Goal: Information Seeking & Learning: Learn about a topic

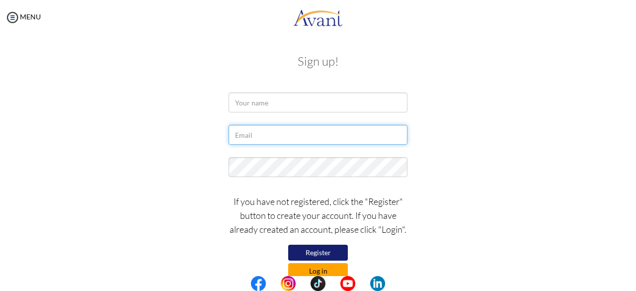
type input "[PERSON_NAME][EMAIL_ADDRESS][PERSON_NAME][DOMAIN_NAME]"
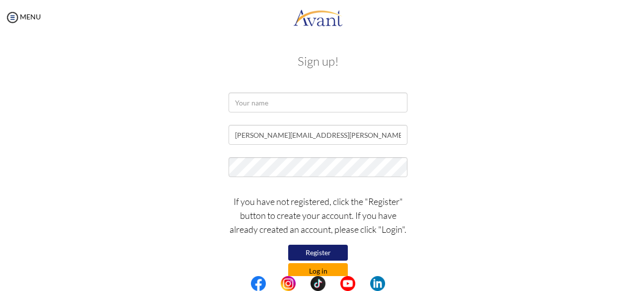
type input "[PERSON_NAME][EMAIL_ADDRESS][PERSON_NAME][DOMAIN_NAME]"
click at [310, 271] on button "Log in" at bounding box center [318, 271] width 60 height 16
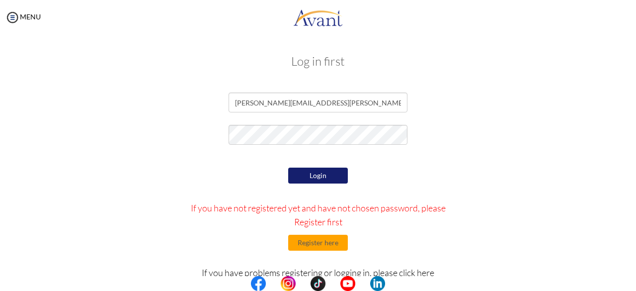
click at [316, 177] on button "Login" at bounding box center [318, 175] width 60 height 16
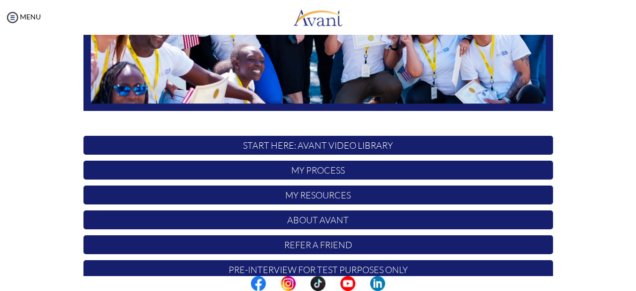
scroll to position [249, 0]
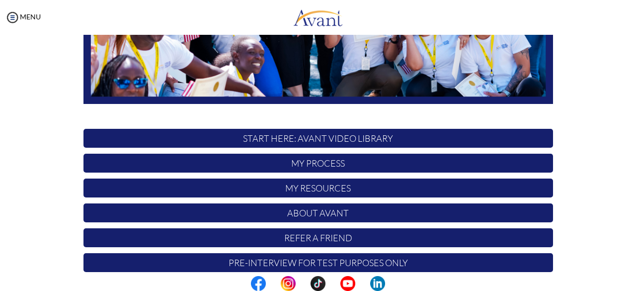
click at [332, 136] on p "START HERE: Avant Video Library" at bounding box center [318, 138] width 470 height 19
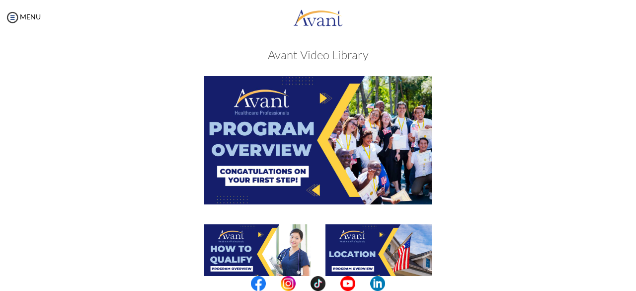
scroll to position [5, 0]
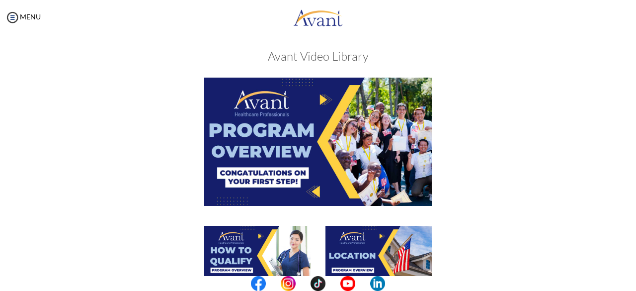
click at [302, 133] on img at bounding box center [318, 142] width 228 height 128
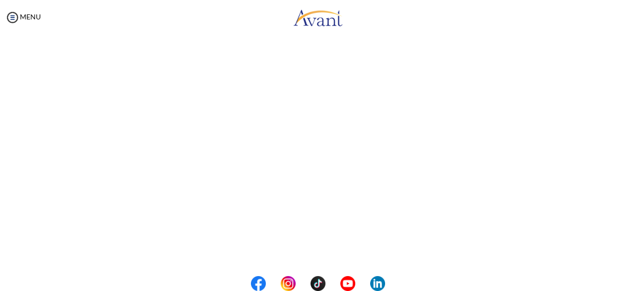
scroll to position [198, 0]
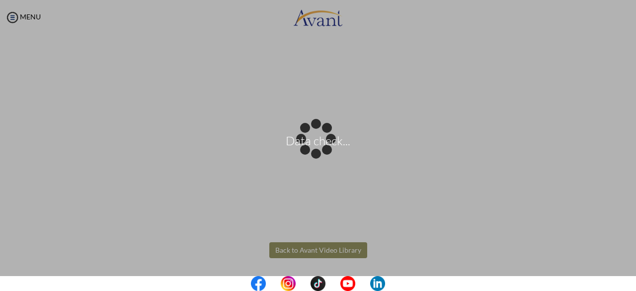
click at [324, 253] on body "Data check... Maintenance break. Please come back in 2 hours. MENU My Status Wh…" at bounding box center [318, 145] width 636 height 291
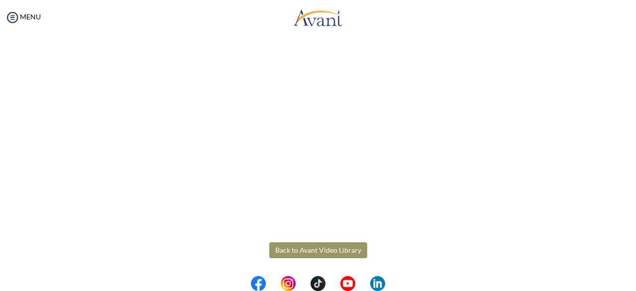
click at [320, 254] on button "Back to Avant Video Library" at bounding box center [318, 250] width 98 height 16
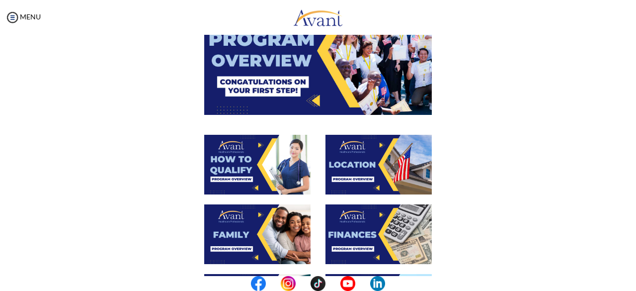
scroll to position [138, 0]
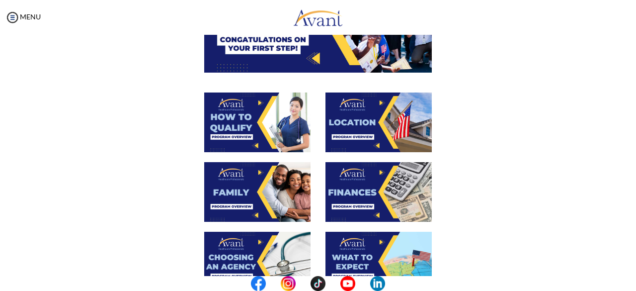
click at [250, 117] on img at bounding box center [257, 122] width 106 height 60
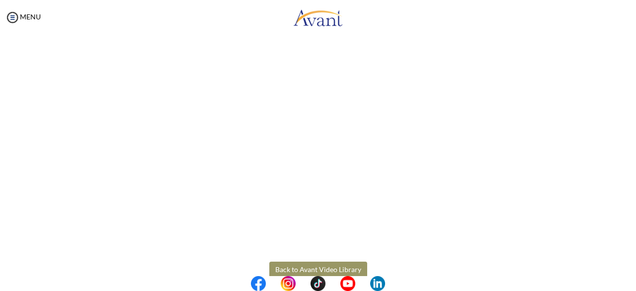
scroll to position [177, 0]
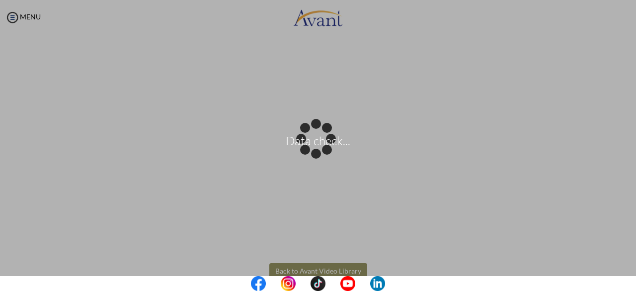
click at [318, 269] on body "Data check... Maintenance break. Please come back in 2 hours. MENU My Status Wh…" at bounding box center [318, 145] width 636 height 291
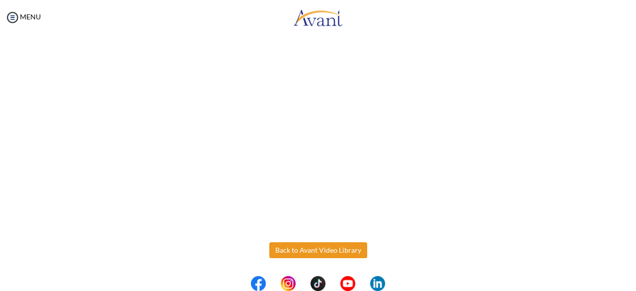
scroll to position [197, 0]
click at [320, 250] on button "Back to Avant Video Library" at bounding box center [318, 251] width 98 height 16
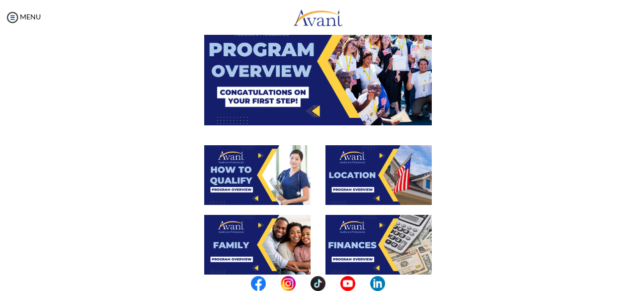
scroll to position [94, 0]
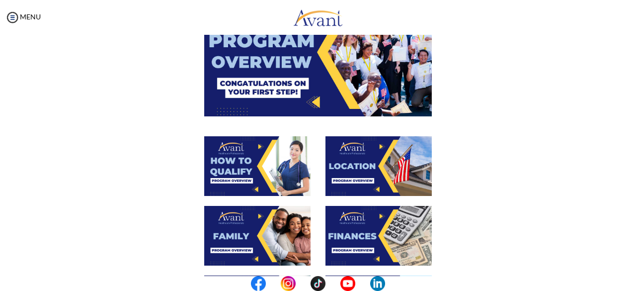
click at [363, 177] on img at bounding box center [379, 166] width 106 height 60
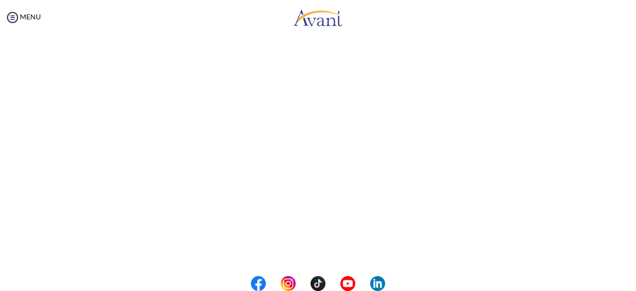
scroll to position [198, 0]
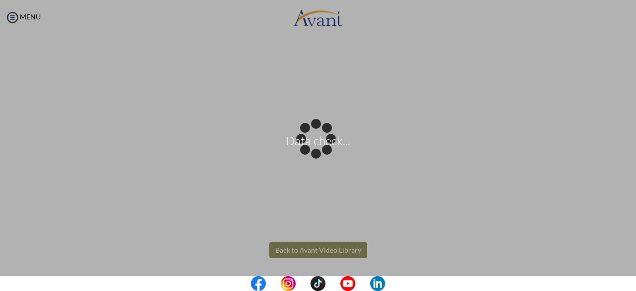
click at [319, 245] on body "Data check... Maintenance break. Please come back in 2 hours. MENU My Status Wh…" at bounding box center [318, 145] width 636 height 291
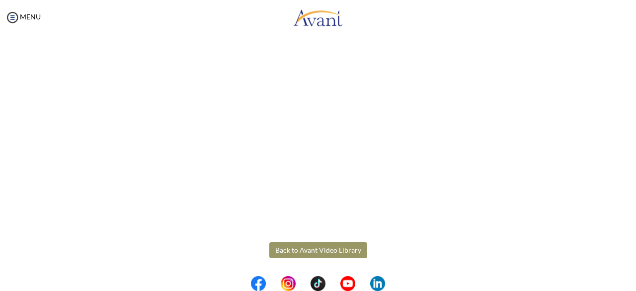
click at [319, 247] on button "Back to Avant Video Library" at bounding box center [318, 250] width 98 height 16
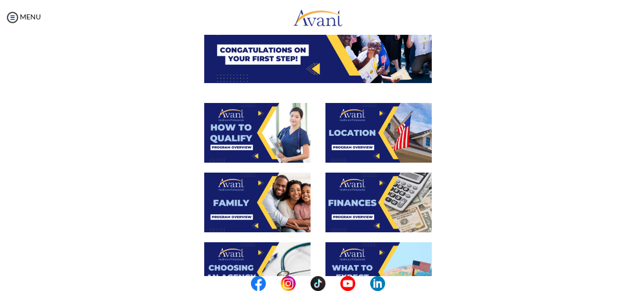
scroll to position [131, 0]
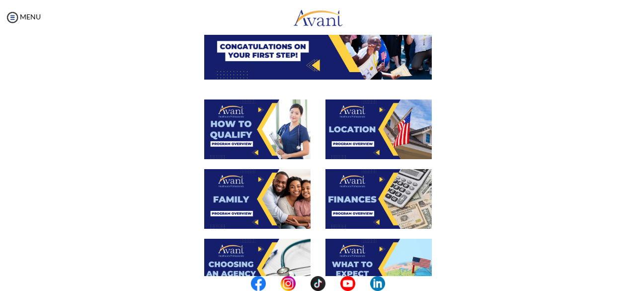
click at [280, 210] on img at bounding box center [257, 199] width 106 height 60
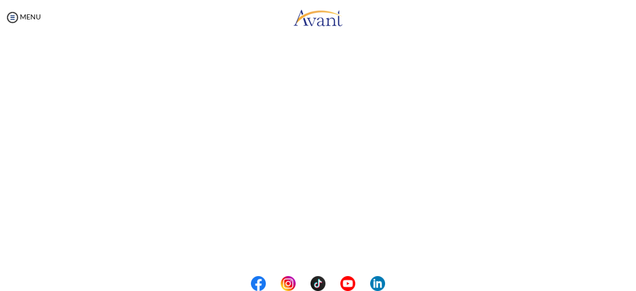
scroll to position [304, 0]
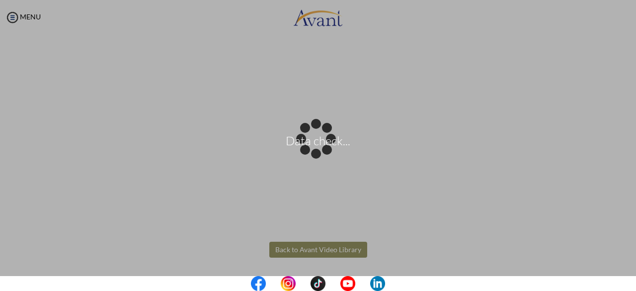
click at [315, 253] on body "Data check... Maintenance break. Please come back in 2 hours. MENU My Status Wh…" at bounding box center [318, 145] width 636 height 291
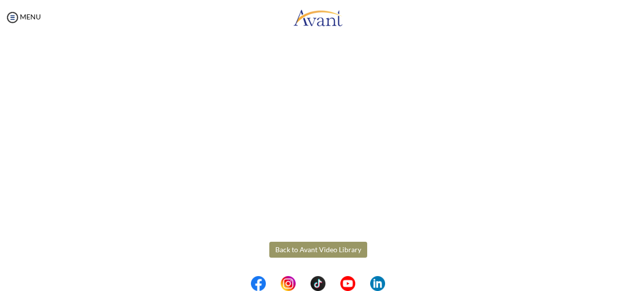
click at [315, 253] on button "Back to Avant Video Library" at bounding box center [318, 250] width 98 height 16
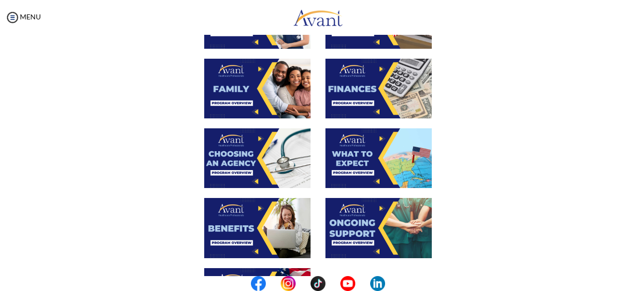
scroll to position [241, 0]
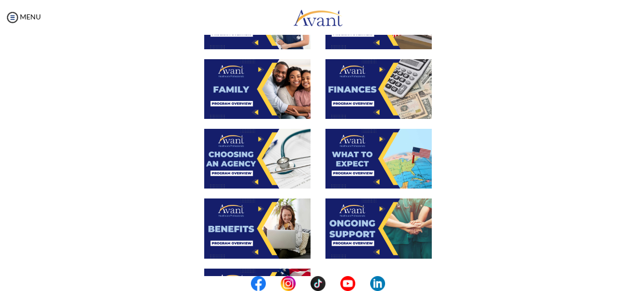
click at [366, 103] on img at bounding box center [379, 89] width 106 height 60
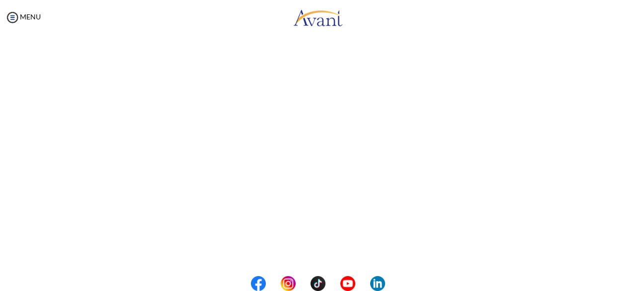
scroll to position [198, 0]
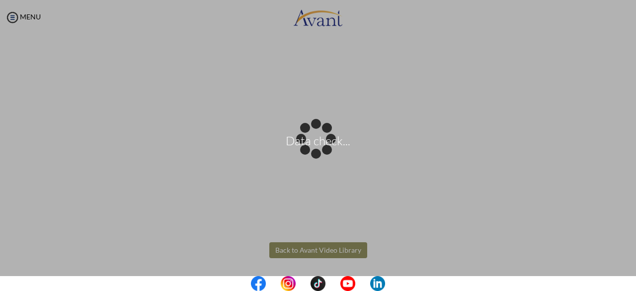
click at [331, 248] on body "Data check... Maintenance break. Please come back in 2 hours. MENU My Status Wh…" at bounding box center [318, 145] width 636 height 291
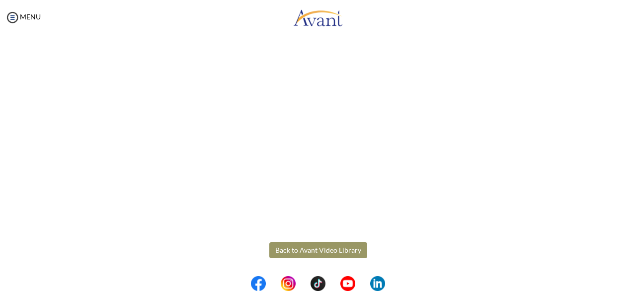
click at [312, 247] on button "Back to Avant Video Library" at bounding box center [318, 250] width 98 height 16
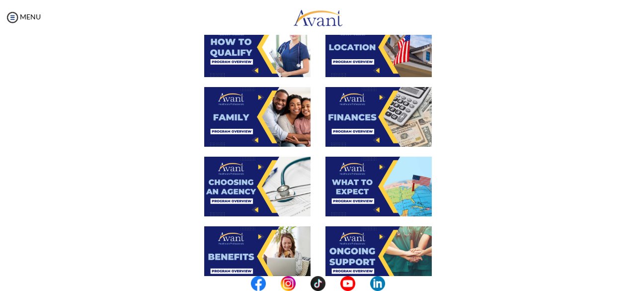
scroll to position [214, 0]
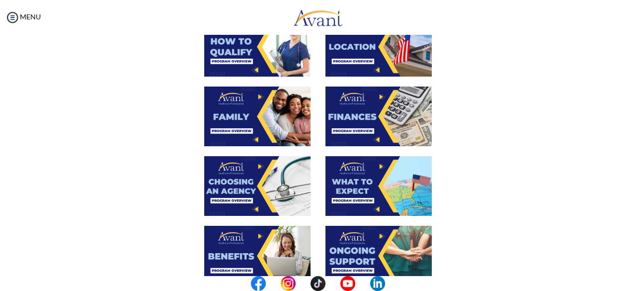
click at [235, 194] on img at bounding box center [257, 186] width 106 height 60
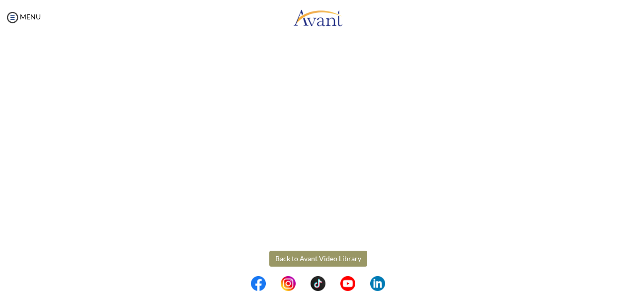
scroll to position [304, 0]
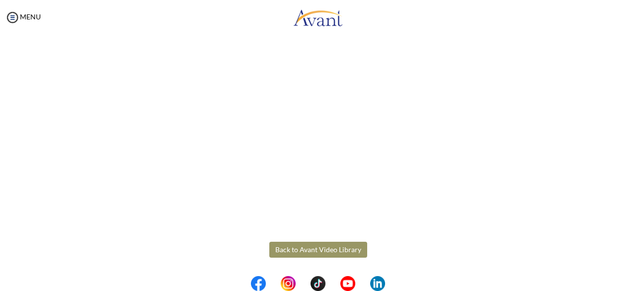
click at [294, 251] on body "Maintenance break. Please come back in 2 hours. MENU My Status What is the next…" at bounding box center [318, 145] width 636 height 291
click at [299, 244] on button "Back to Avant Video Library" at bounding box center [318, 250] width 98 height 16
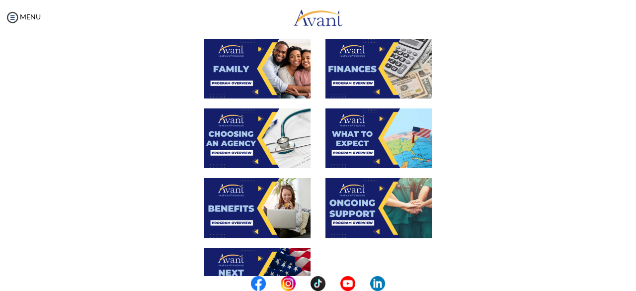
scroll to position [263, 0]
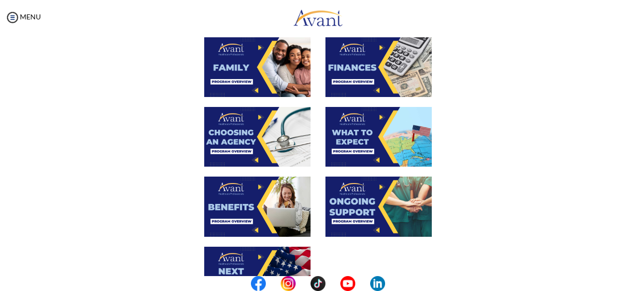
click at [341, 144] on img at bounding box center [379, 137] width 106 height 60
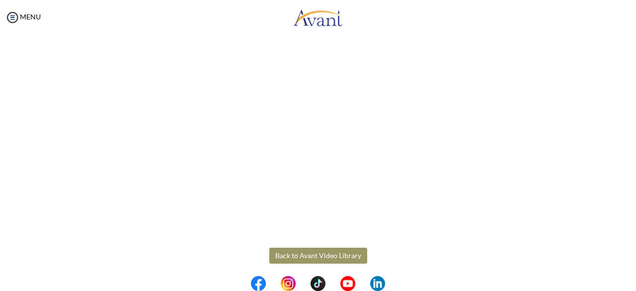
scroll to position [304, 0]
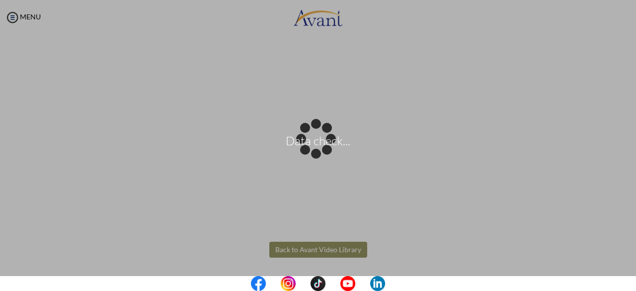
click at [302, 251] on body "Data check... Maintenance break. Please come back in 2 hours. MENU My Status Wh…" at bounding box center [318, 145] width 636 height 291
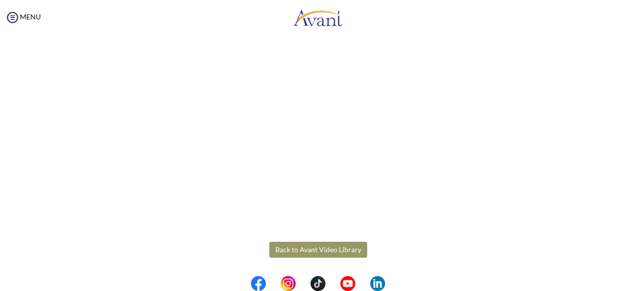
click at [302, 251] on button "Back to Avant Video Library" at bounding box center [318, 250] width 98 height 16
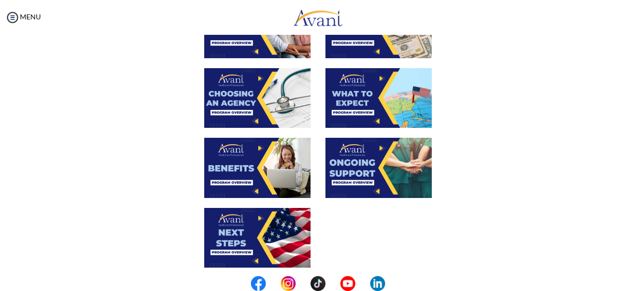
scroll to position [302, 0]
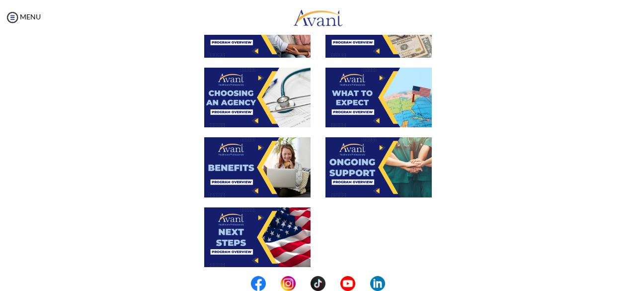
click at [267, 181] on img at bounding box center [257, 167] width 106 height 60
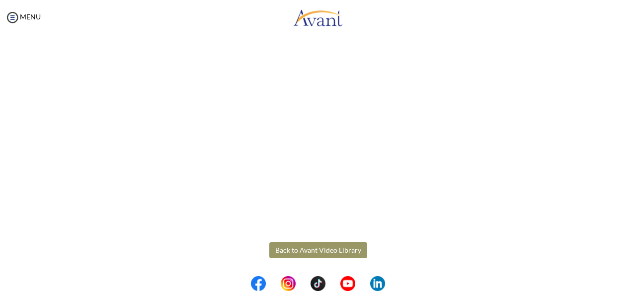
scroll to position [304, 0]
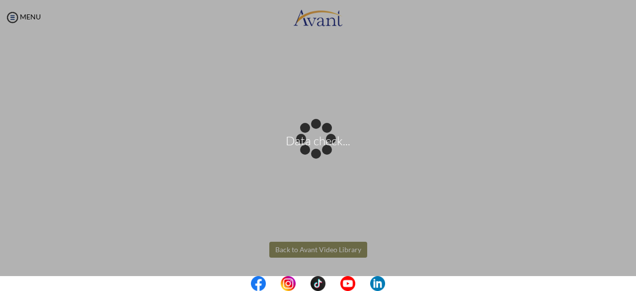
click at [314, 248] on body "Data check... Maintenance break. Please come back in 2 hours. MENU My Status Wh…" at bounding box center [318, 145] width 636 height 291
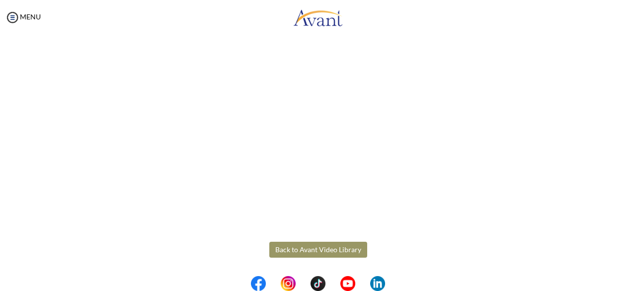
click at [314, 248] on button "Back to Avant Video Library" at bounding box center [318, 250] width 98 height 16
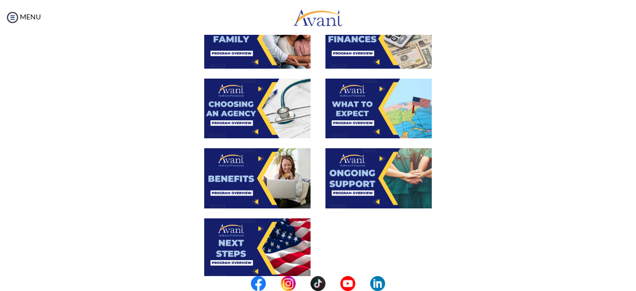
scroll to position [310, 0]
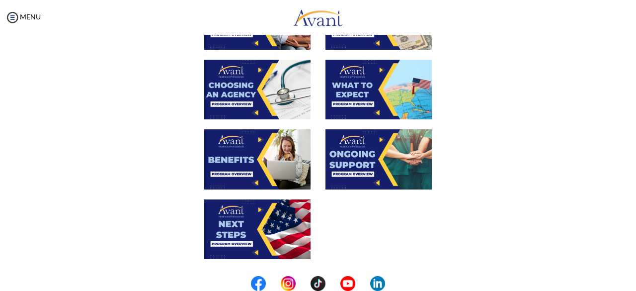
click at [238, 219] on img at bounding box center [257, 229] width 106 height 60
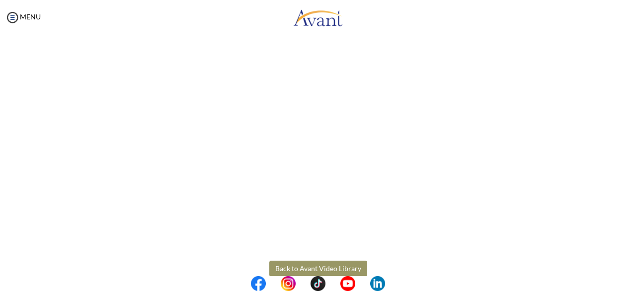
scroll to position [304, 0]
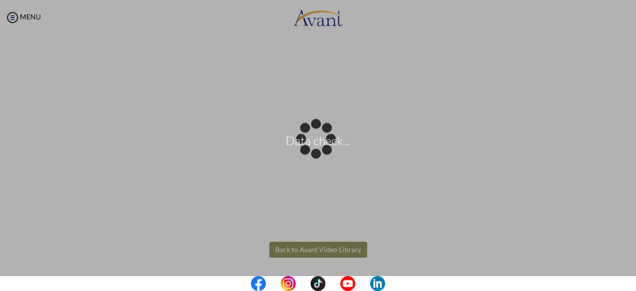
click at [323, 248] on body "Data check... Maintenance break. Please come back in 2 hours. MENU My Status Wh…" at bounding box center [318, 145] width 636 height 291
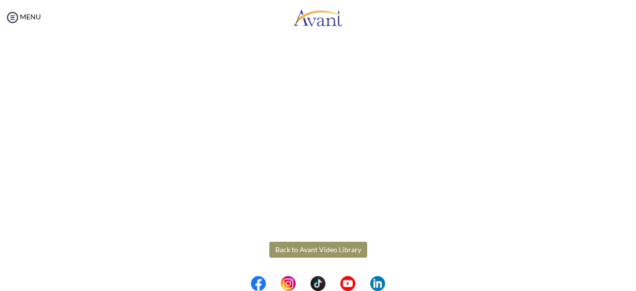
click at [323, 248] on button "Back to Avant Video Library" at bounding box center [318, 250] width 98 height 16
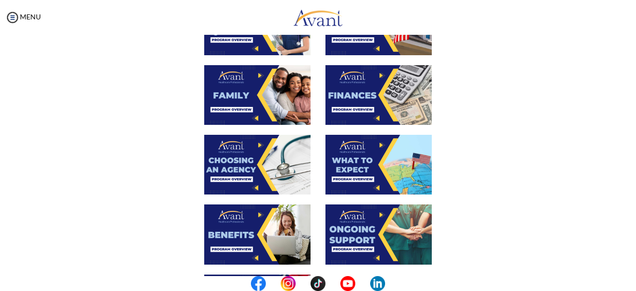
scroll to position [309, 0]
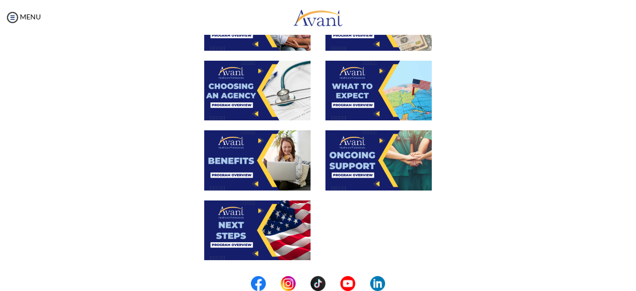
click at [354, 173] on img at bounding box center [379, 160] width 106 height 60
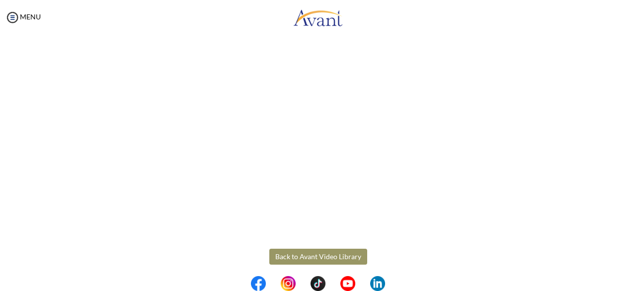
scroll to position [298, 0]
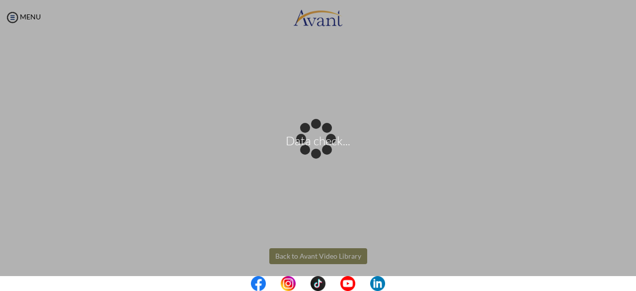
click at [309, 253] on body "Data check... Maintenance break. Please come back in 2 hours. MENU My Status Wh…" at bounding box center [318, 145] width 636 height 291
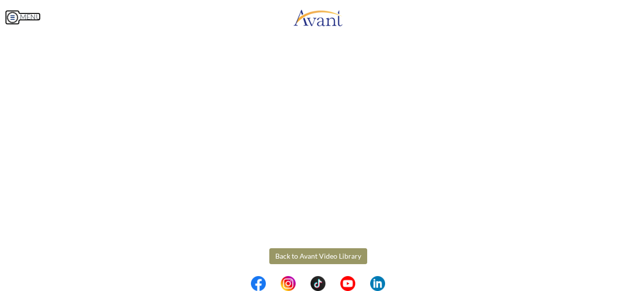
click at [16, 18] on img at bounding box center [12, 17] width 15 height 15
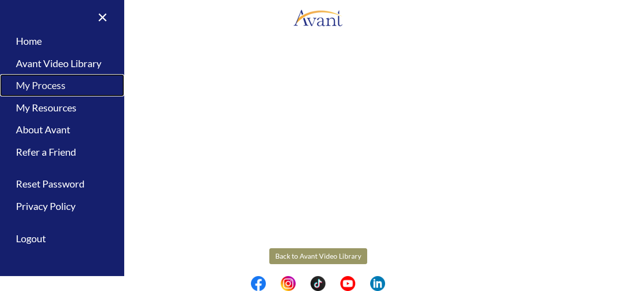
click at [41, 90] on link "My Process" at bounding box center [62, 85] width 124 height 22
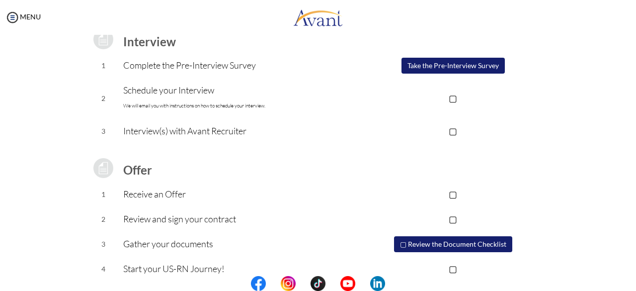
scroll to position [161, 0]
